Goal: Information Seeking & Learning: Learn about a topic

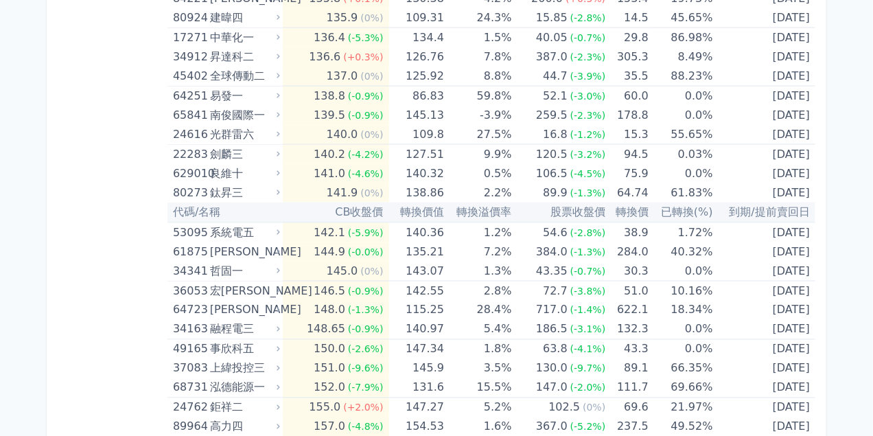
drag, startPoint x: 132, startPoint y: 258, endPoint x: 138, endPoint y: 240, distance: 18.9
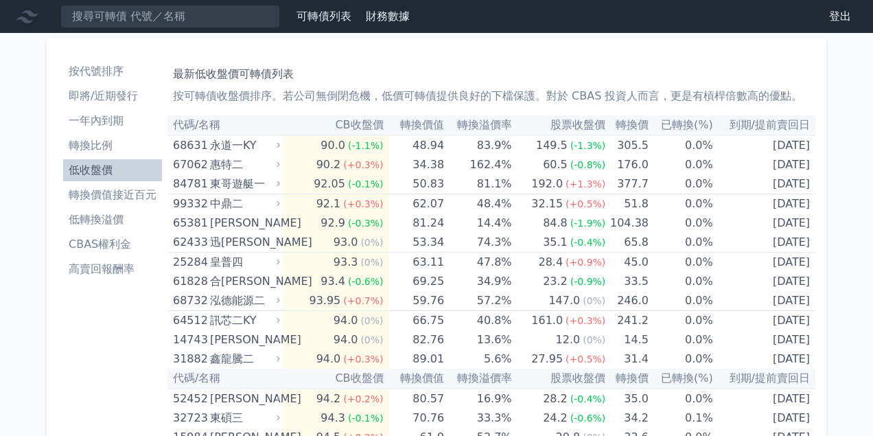
click at [109, 150] on li "轉換比例" at bounding box center [112, 145] width 99 height 16
click at [105, 165] on li "低收盤價" at bounding box center [112, 170] width 99 height 16
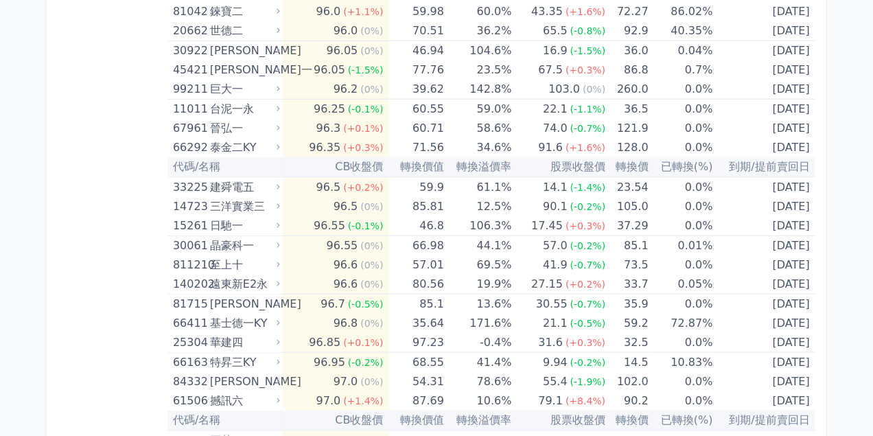
scroll to position [755, 0]
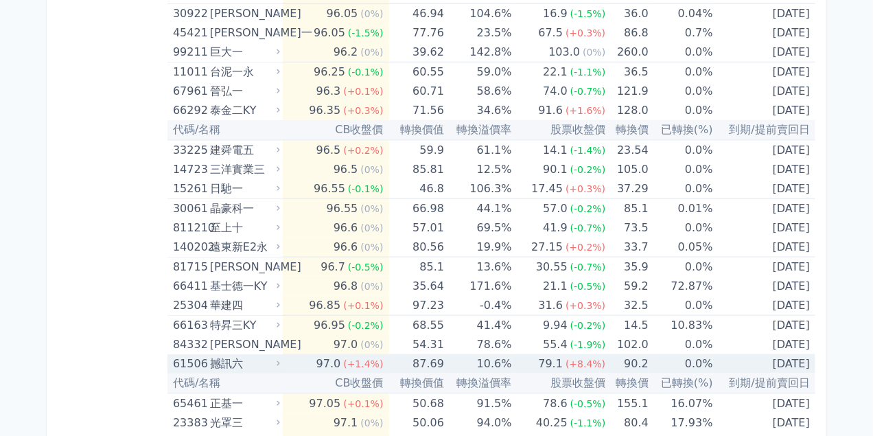
click at [185, 360] on div "61506" at bounding box center [190, 363] width 34 height 19
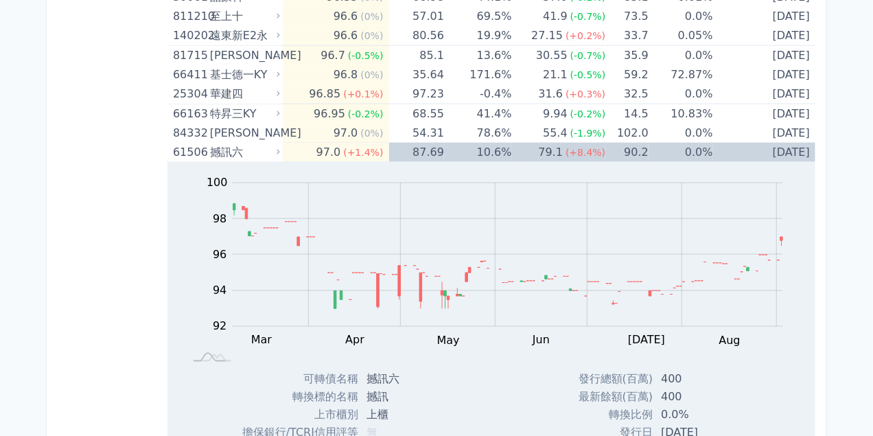
scroll to position [961, 0]
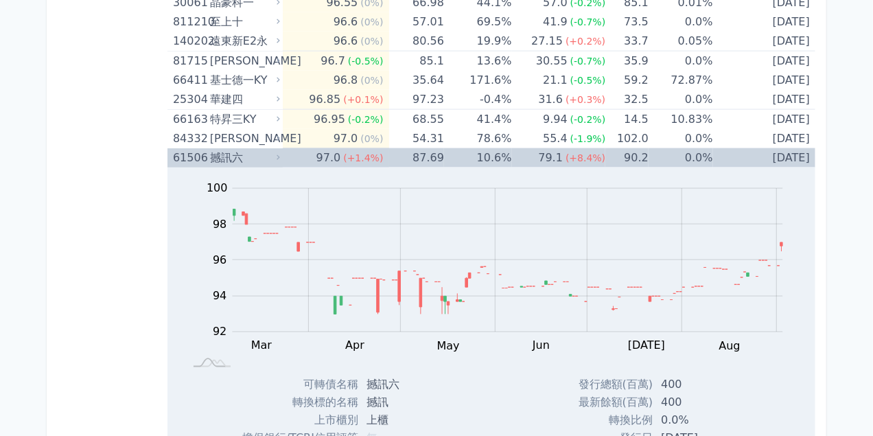
click at [227, 158] on div "撼訊六" at bounding box center [243, 157] width 67 height 19
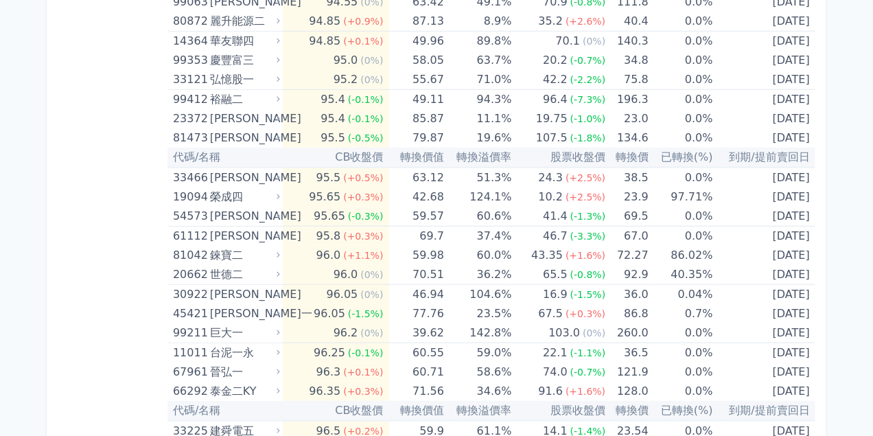
scroll to position [480, 0]
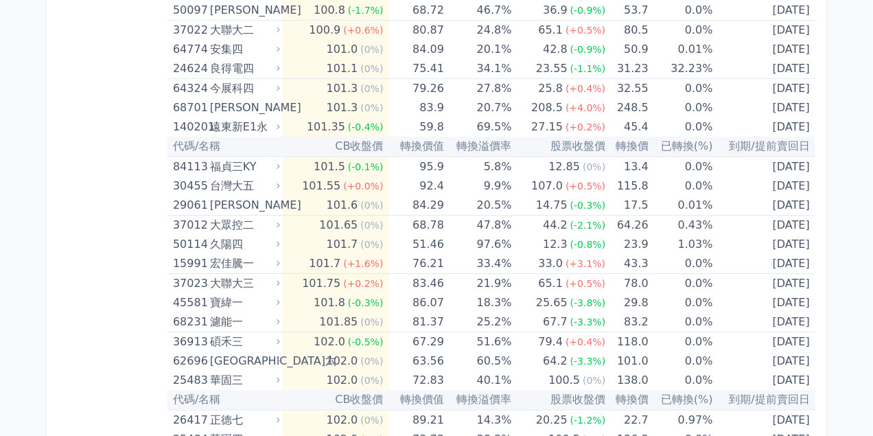
scroll to position [2265, 0]
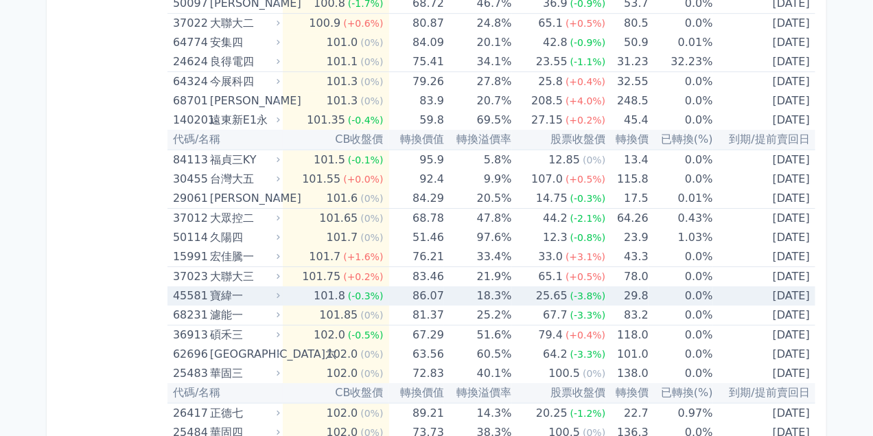
click at [195, 293] on div "45581" at bounding box center [190, 295] width 34 height 19
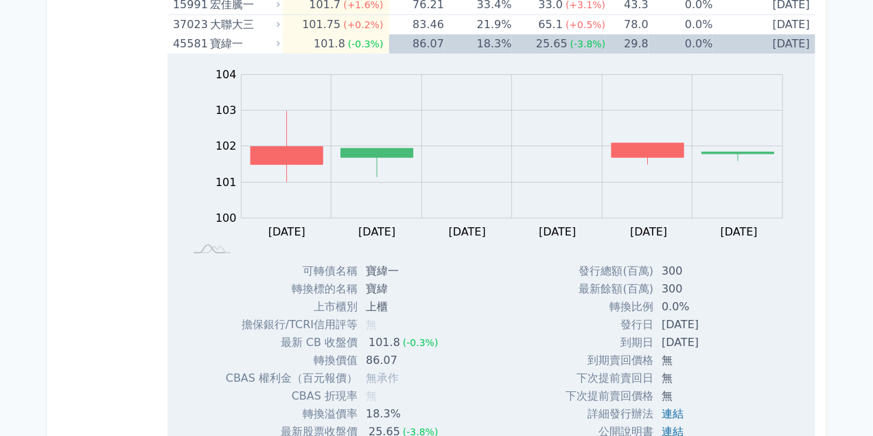
scroll to position [2471, 0]
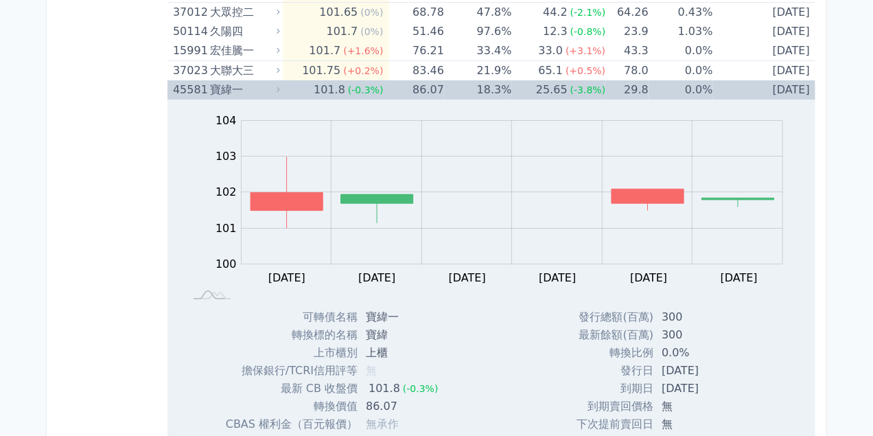
drag, startPoint x: 226, startPoint y: 89, endPoint x: 144, endPoint y: 110, distance: 84.4
click at [225, 89] on div "寶緯一" at bounding box center [243, 89] width 67 height 19
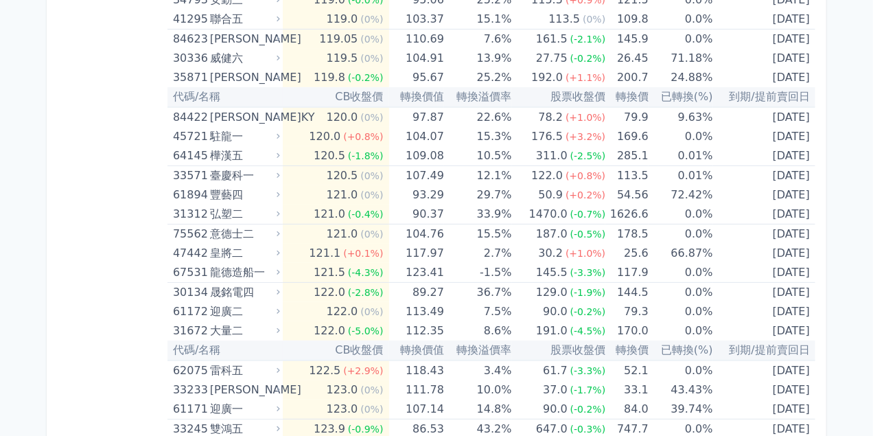
scroll to position [5354, 0]
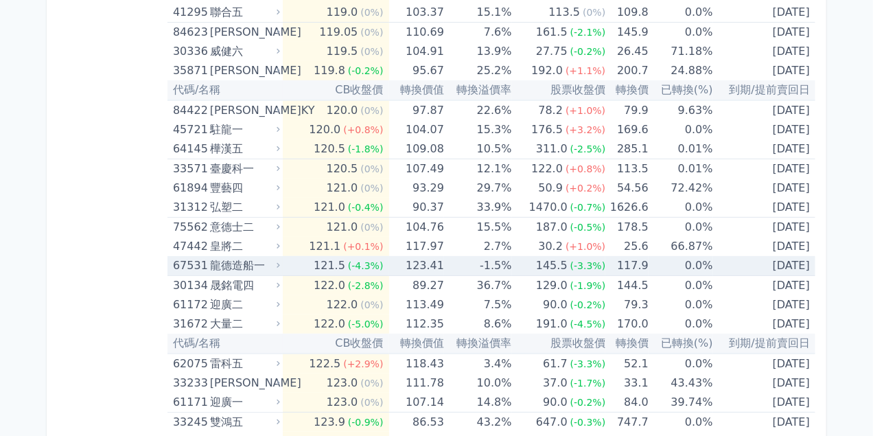
click at [256, 268] on div "龍德造船一" at bounding box center [243, 265] width 67 height 19
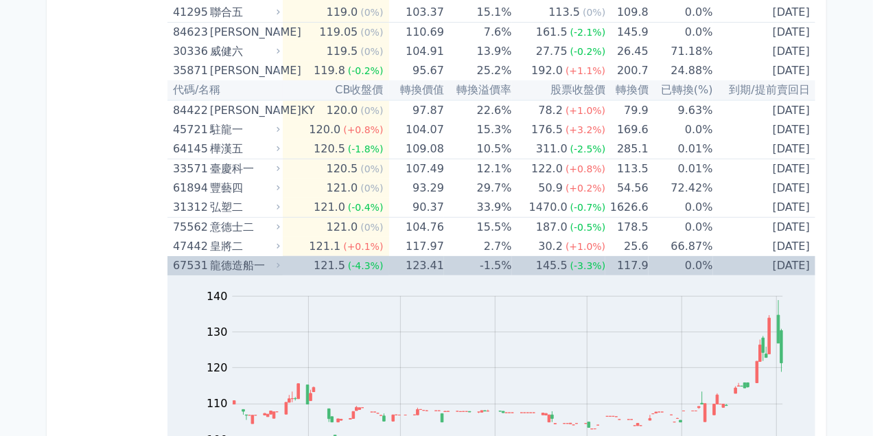
click at [222, 270] on div "龍德造船一" at bounding box center [243, 265] width 67 height 19
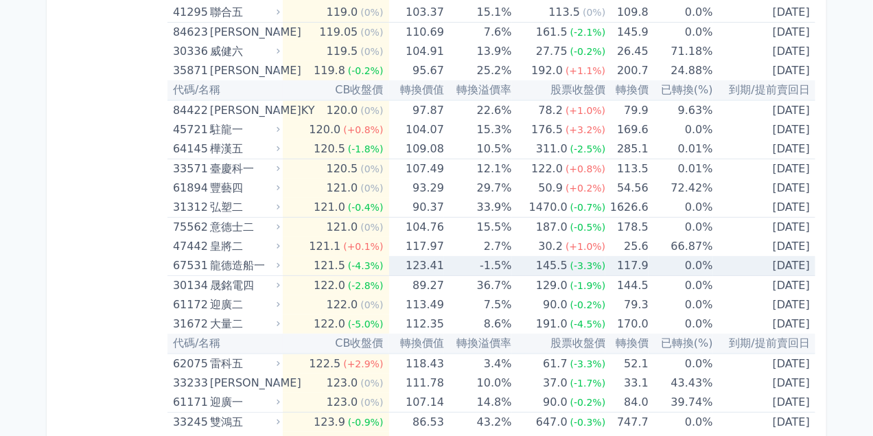
click at [235, 268] on div "龍德造船一" at bounding box center [243, 265] width 67 height 19
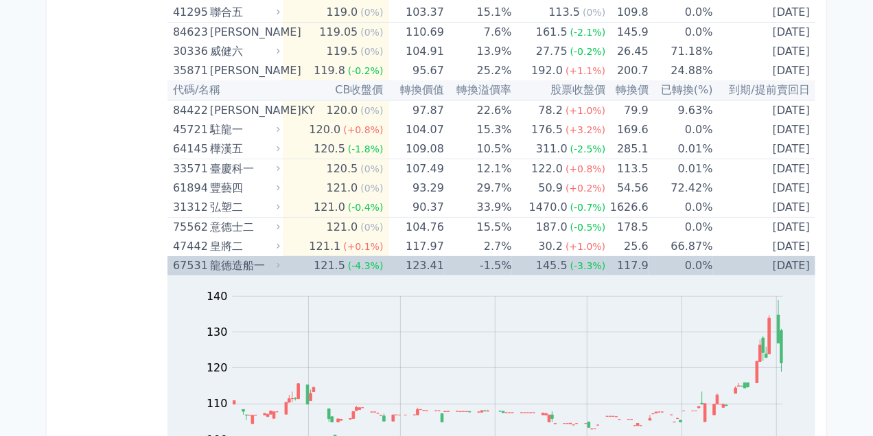
click at [186, 264] on div "67531" at bounding box center [190, 265] width 34 height 19
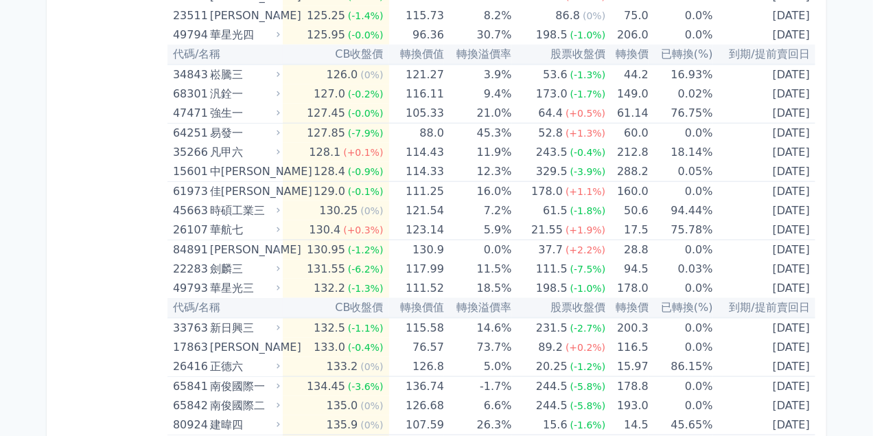
scroll to position [5903, 0]
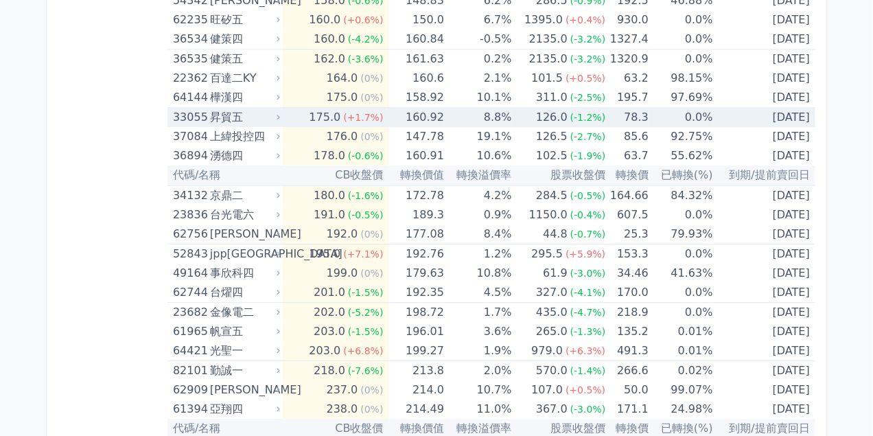
scroll to position [6795, 0]
